Goal: Task Accomplishment & Management: Manage account settings

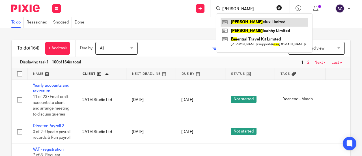
scroll to position [1782, 0]
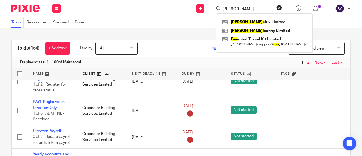
drag, startPoint x: 235, startPoint y: 9, endPoint x: 223, endPoint y: 9, distance: 12.4
click at [223, 9] on input "jess" at bounding box center [247, 9] width 51 height 5
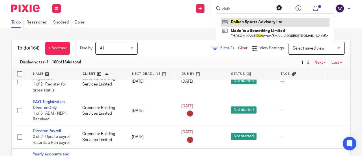
type input "daik"
click at [238, 22] on link at bounding box center [275, 22] width 109 height 8
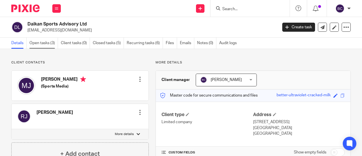
click at [39, 44] on link "Open tasks (3)" at bounding box center [43, 43] width 29 height 11
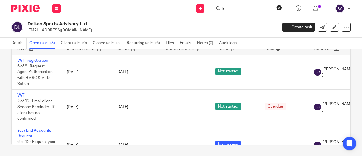
click at [234, 8] on input "k" at bounding box center [247, 9] width 51 height 5
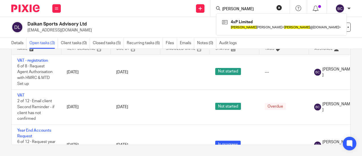
drag, startPoint x: 230, startPoint y: 10, endPoint x: 213, endPoint y: 6, distance: 17.4
click at [213, 6] on div "[PERSON_NAME] 4xP Limited [PERSON_NAME] < [PERSON_NAME] @[DOMAIN_NAME] >" at bounding box center [249, 8] width 79 height 17
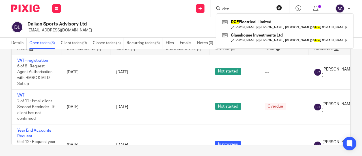
type input "dce"
click at [248, 14] on div "DCE Electrical Limited Sam Henry < sam.henry@ dce electrical.co.uk > Glasshouse…" at bounding box center [284, 30] width 137 height 35
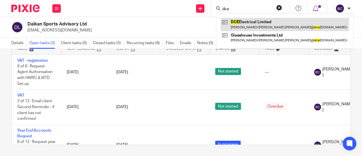
click at [246, 25] on link at bounding box center [285, 24] width 128 height 13
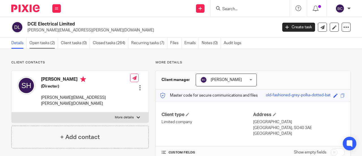
click at [36, 45] on link "Open tasks (2)" at bounding box center [43, 43] width 29 height 11
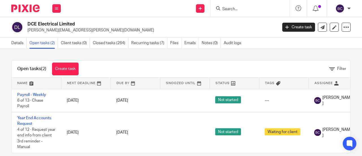
scroll to position [12, 0]
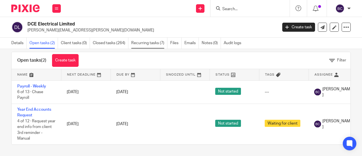
click at [139, 44] on link "Recurring tasks (7)" at bounding box center [149, 43] width 36 height 11
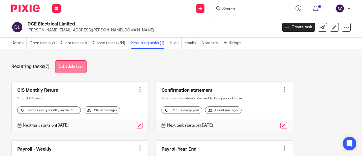
click at [68, 68] on link "Schedule task" at bounding box center [70, 66] width 31 height 13
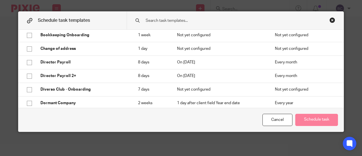
scroll to position [78, 0]
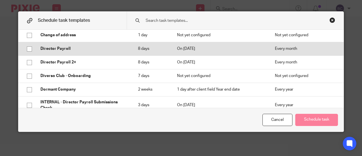
click at [59, 46] on p "Director Payroll" at bounding box center [83, 49] width 86 height 6
checkbox input "true"
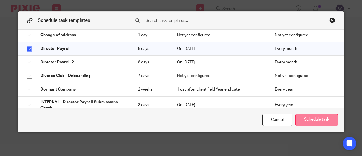
click at [297, 124] on button "Schedule task" at bounding box center [316, 120] width 43 height 12
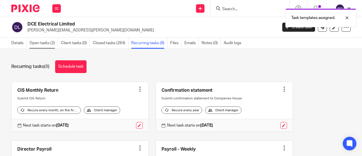
click at [46, 40] on link "Open tasks (2)" at bounding box center [43, 43] width 29 height 11
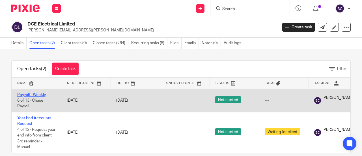
click at [35, 93] on link "Payroll - Weekly" at bounding box center [31, 95] width 29 height 4
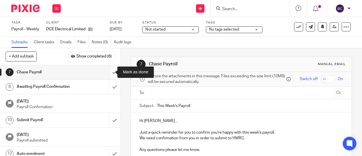
click at [109, 70] on input "submit" at bounding box center [60, 72] width 120 height 14
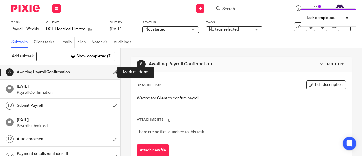
click at [109, 70] on input "submit" at bounding box center [60, 72] width 120 height 14
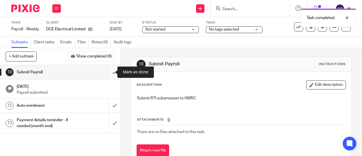
click at [111, 70] on input "submit" at bounding box center [60, 72] width 120 height 14
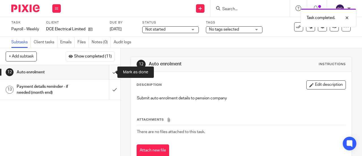
click at [111, 71] on input "submit" at bounding box center [60, 72] width 120 height 14
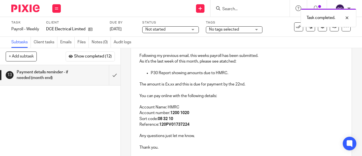
scroll to position [77, 0]
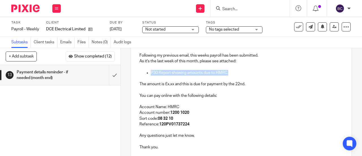
drag, startPoint x: 227, startPoint y: 77, endPoint x: 137, endPoint y: 77, distance: 89.4
click at [137, 77] on div "Hi [PERSON_NAME], Following my previous email, this weeks payroll has been subm…" at bounding box center [241, 94] width 221 height 119
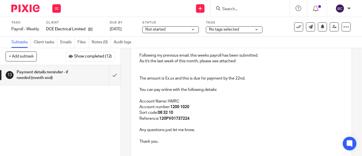
scroll to position [27, 0]
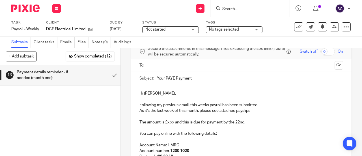
click at [173, 125] on p "The amount is £x.xx and this is due for payment by the 22nd." at bounding box center [241, 122] width 204 height 6
click at [160, 125] on p "The amount is £3,740.40 and this is due for payment by the 22nd." at bounding box center [241, 122] width 204 height 6
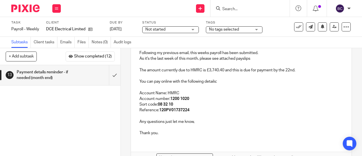
scroll to position [81, 0]
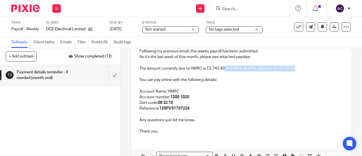
drag, startPoint x: 223, startPoint y: 74, endPoint x: 296, endPoint y: 75, distance: 73.3
click at [296, 71] on p "The amount currently due to HMRC is £3,740.40 and this is due for payment by th…" at bounding box center [241, 69] width 204 height 6
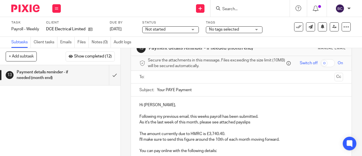
scroll to position [20, 0]
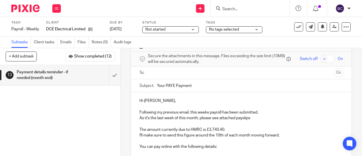
click at [187, 76] on input "text" at bounding box center [241, 73] width 182 height 7
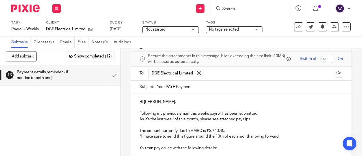
scroll to position [125, 0]
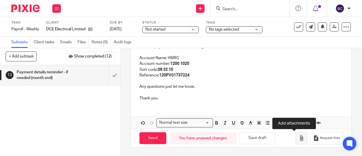
click at [297, 138] on button "button" at bounding box center [302, 138] width 12 height 13
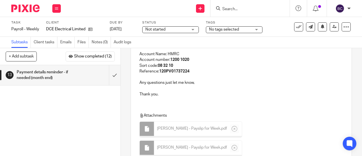
scroll to position [192, 0]
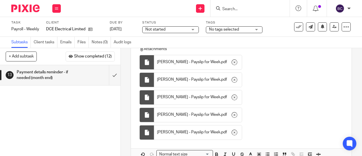
type input "Sent"
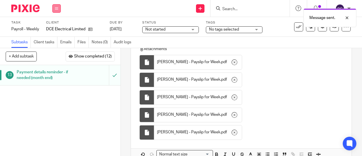
click at [59, 8] on button at bounding box center [56, 8] width 8 height 8
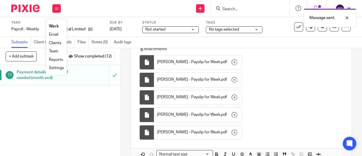
click at [55, 26] on link "Work" at bounding box center [54, 26] width 10 height 4
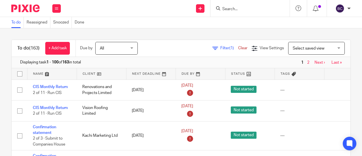
click at [237, 8] on input "Search" at bounding box center [247, 9] width 51 height 5
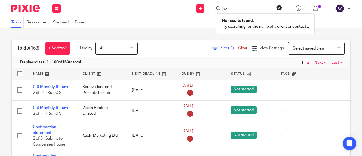
type input "b"
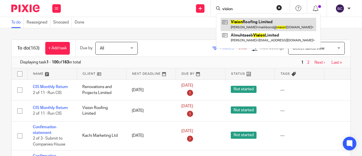
type input "vision"
click at [245, 23] on link at bounding box center [269, 24] width 96 height 13
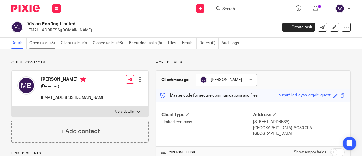
click at [49, 45] on link "Open tasks (3)" at bounding box center [43, 43] width 29 height 11
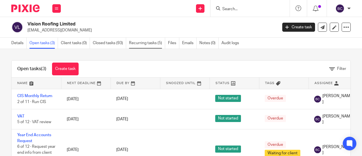
click at [140, 46] on link "Recurring tasks (5)" at bounding box center [147, 43] width 36 height 11
